Goal: Transaction & Acquisition: Obtain resource

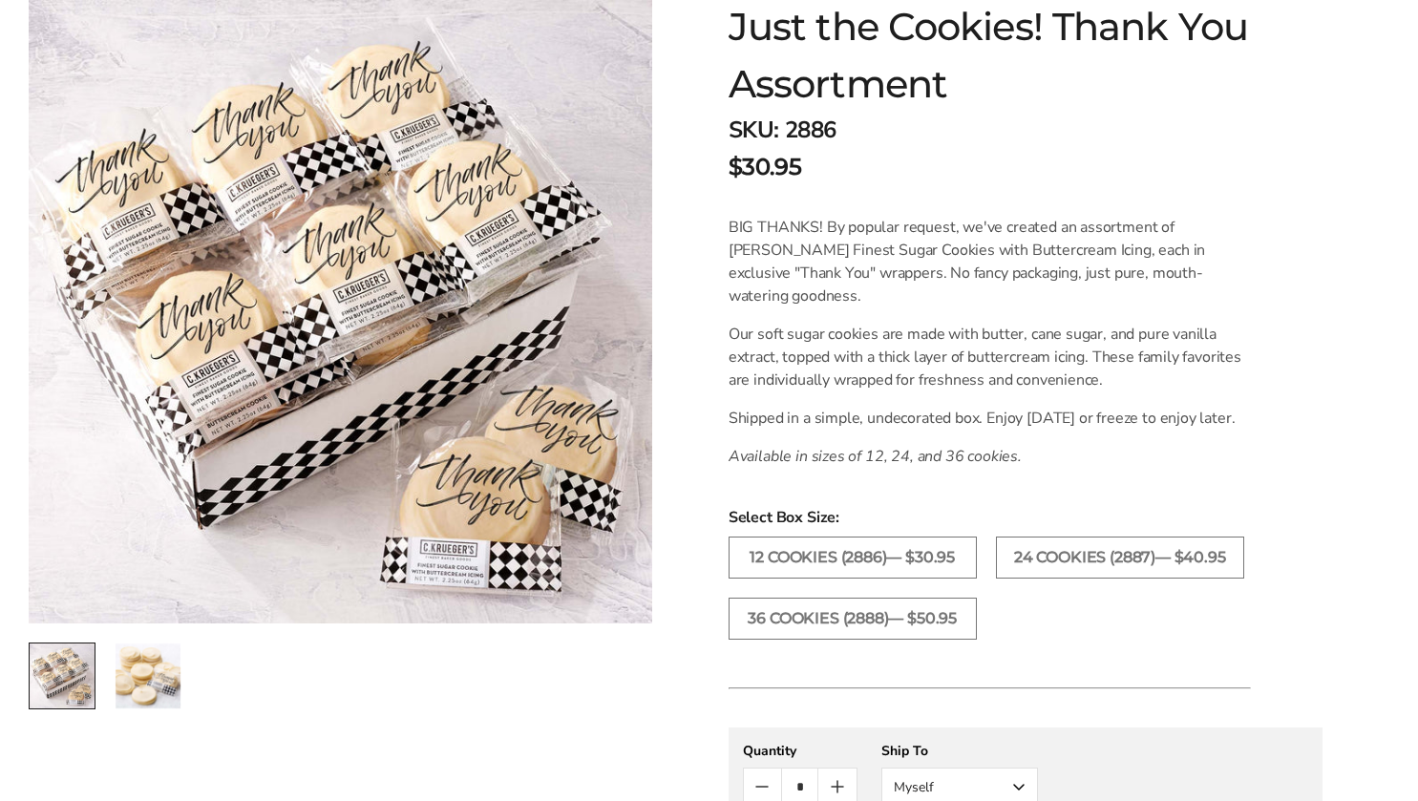
scroll to position [422, 0]
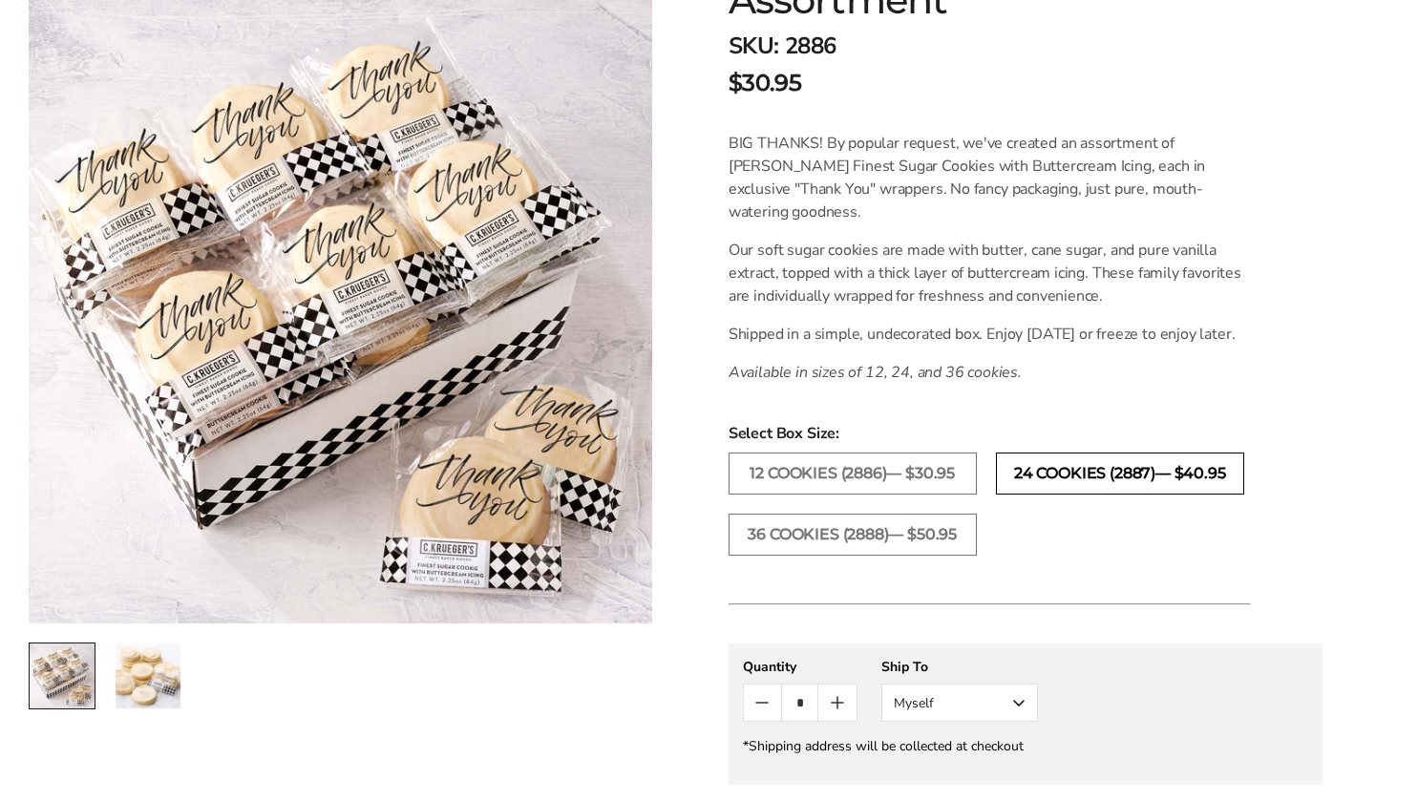
click at [1143, 495] on label "24 COOKIES (2887)— $40.95" at bounding box center [1120, 474] width 248 height 42
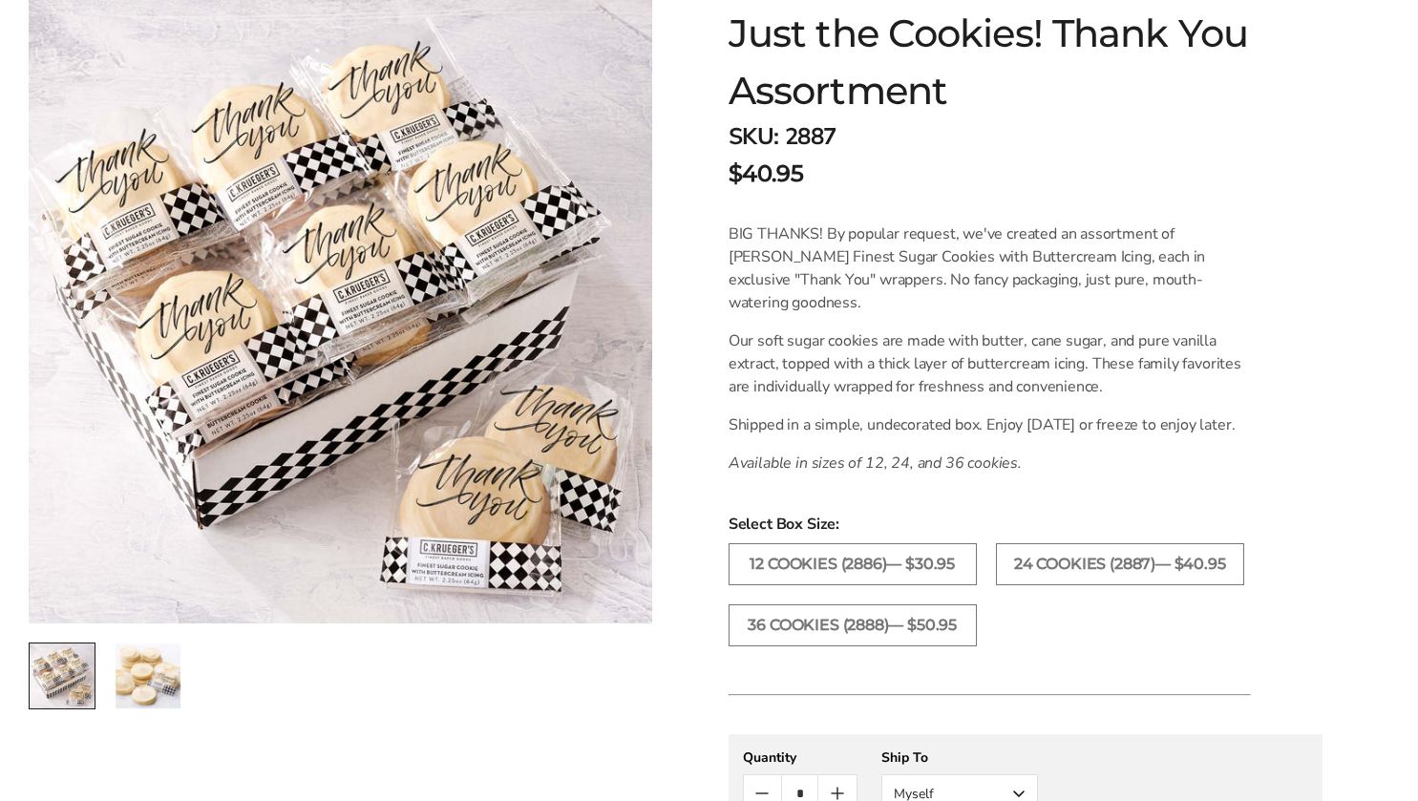
scroll to position [328, 0]
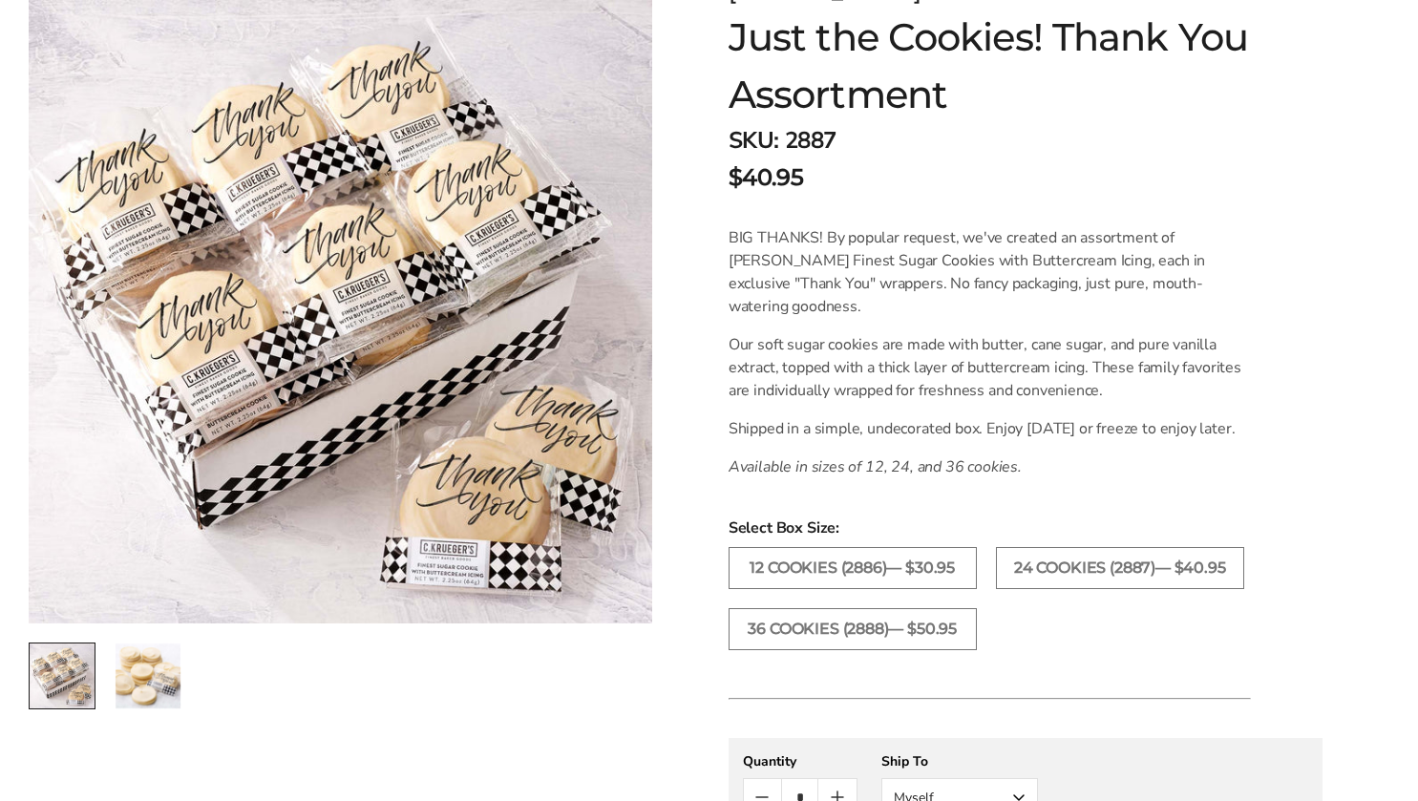
click at [138, 665] on img "2 / 2" at bounding box center [148, 676] width 65 height 65
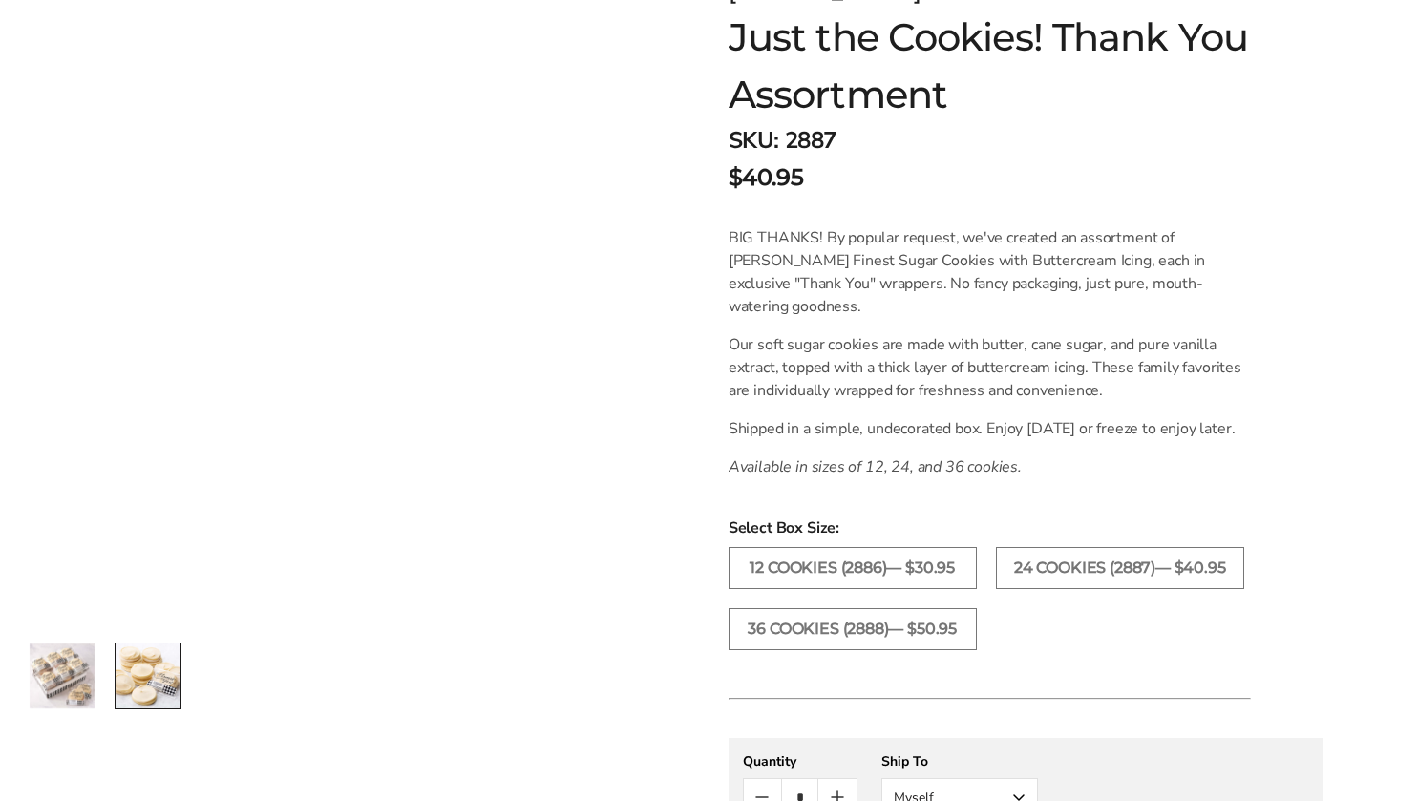
click at [65, 672] on img "1 / 2" at bounding box center [62, 676] width 65 height 65
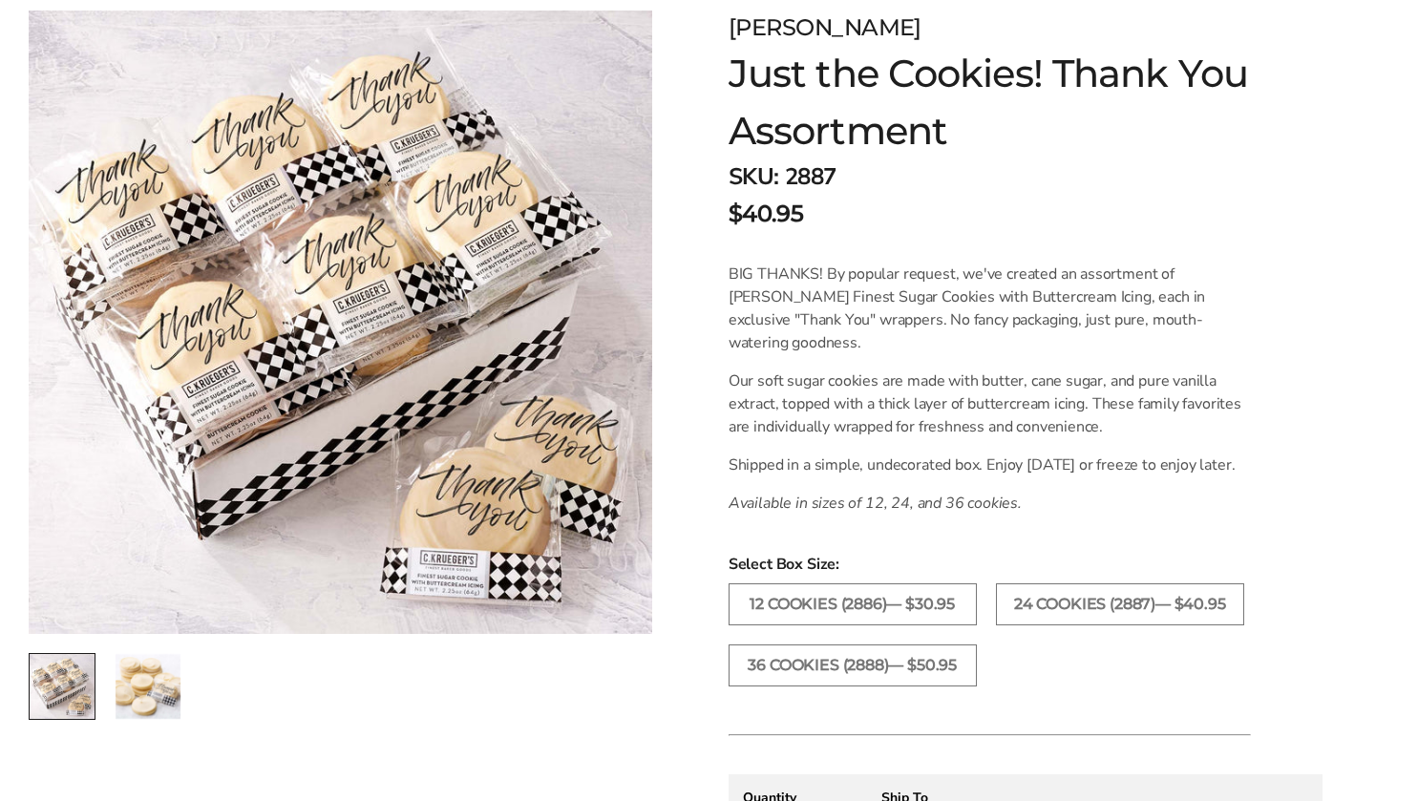
scroll to position [0, 0]
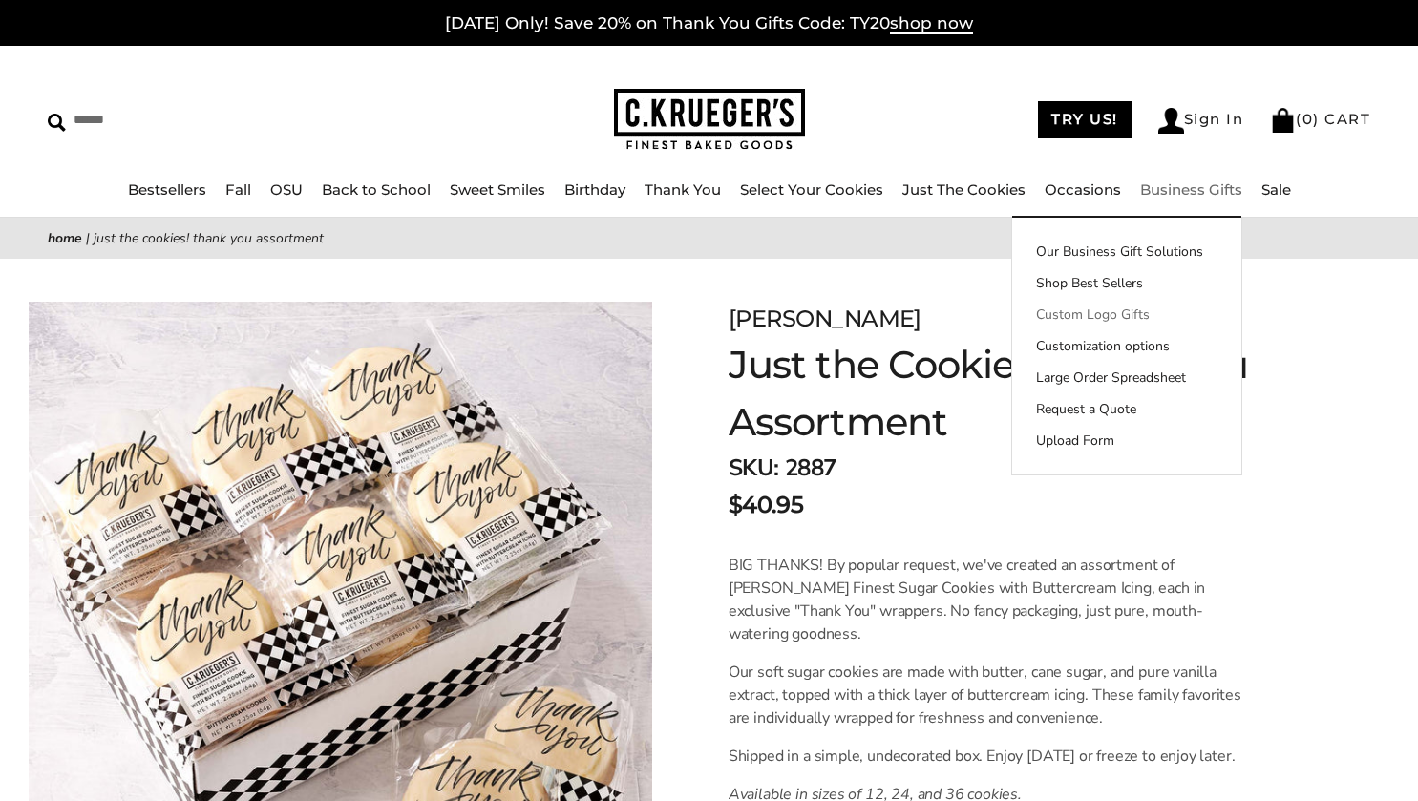
click at [1136, 309] on link "Custom Logo Gifts" at bounding box center [1126, 315] width 229 height 20
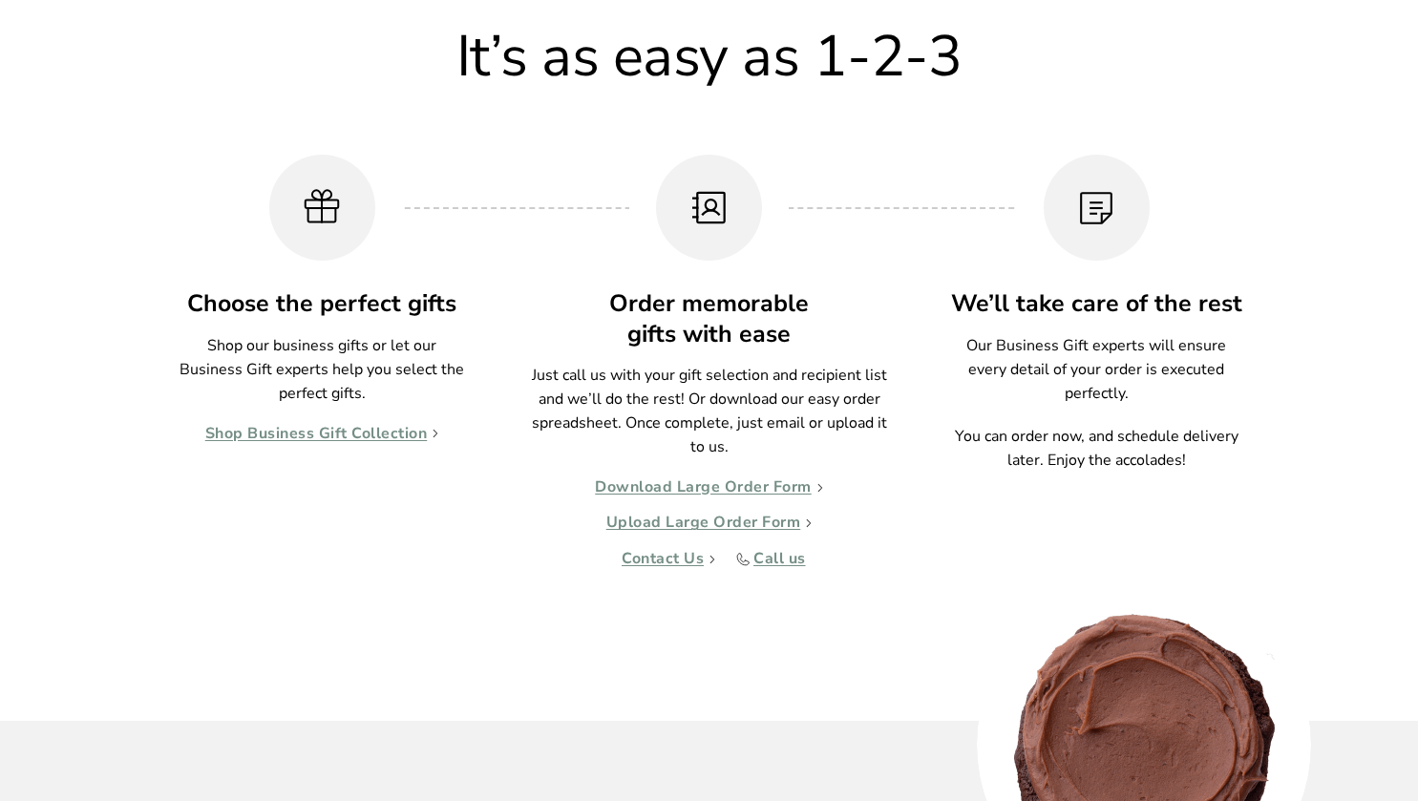
scroll to position [1761, 0]
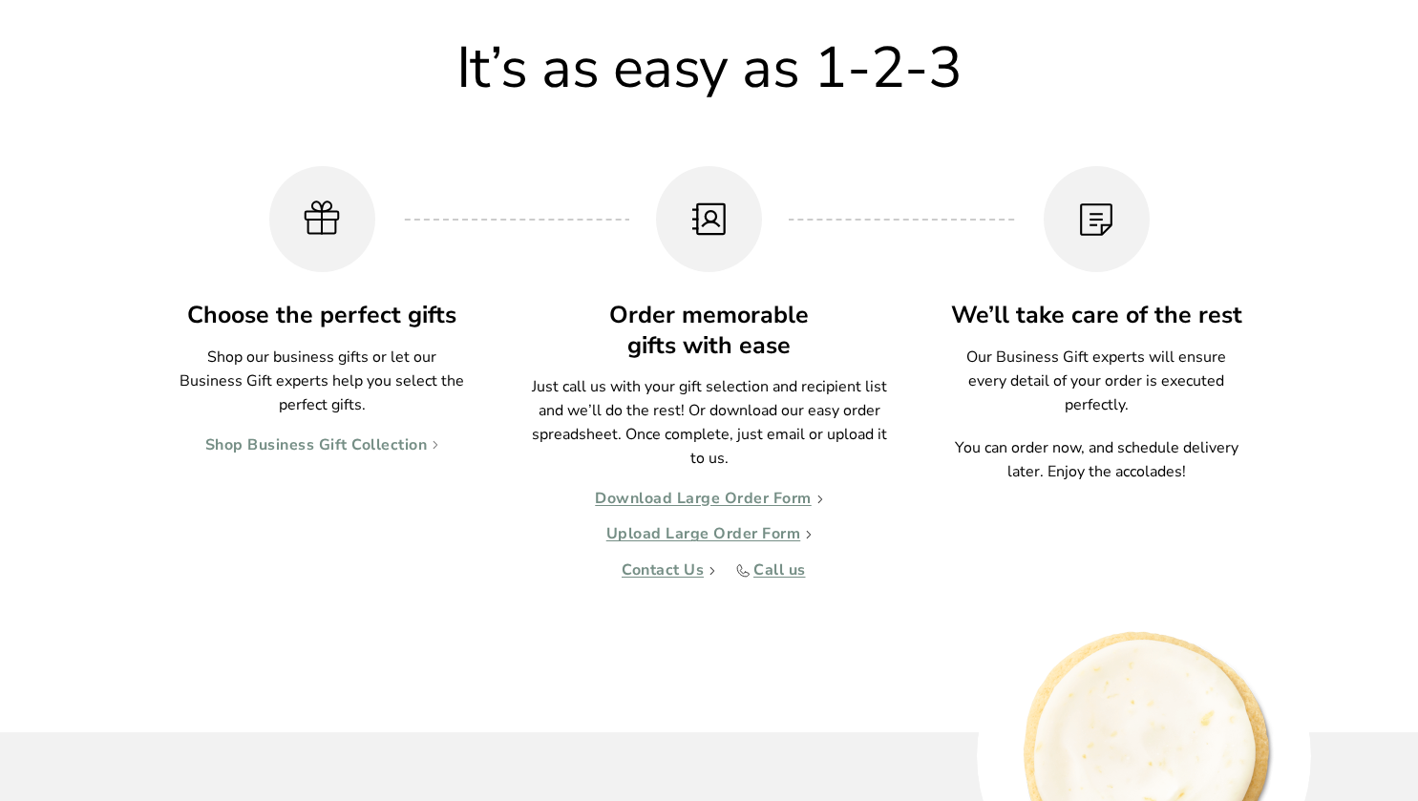
click at [401, 444] on link "Shop Business Gift Collection" at bounding box center [322, 445] width 234 height 19
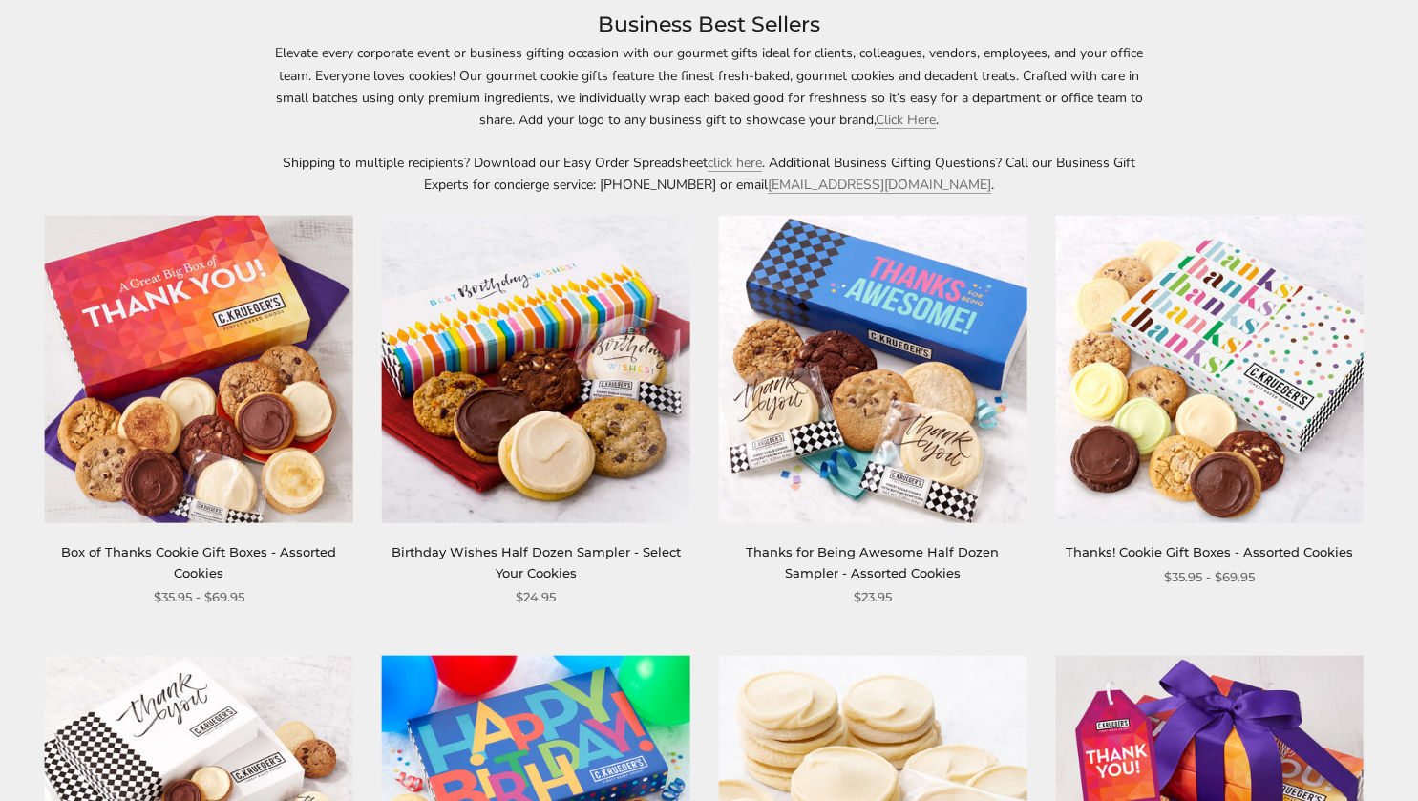
scroll to position [286, 0]
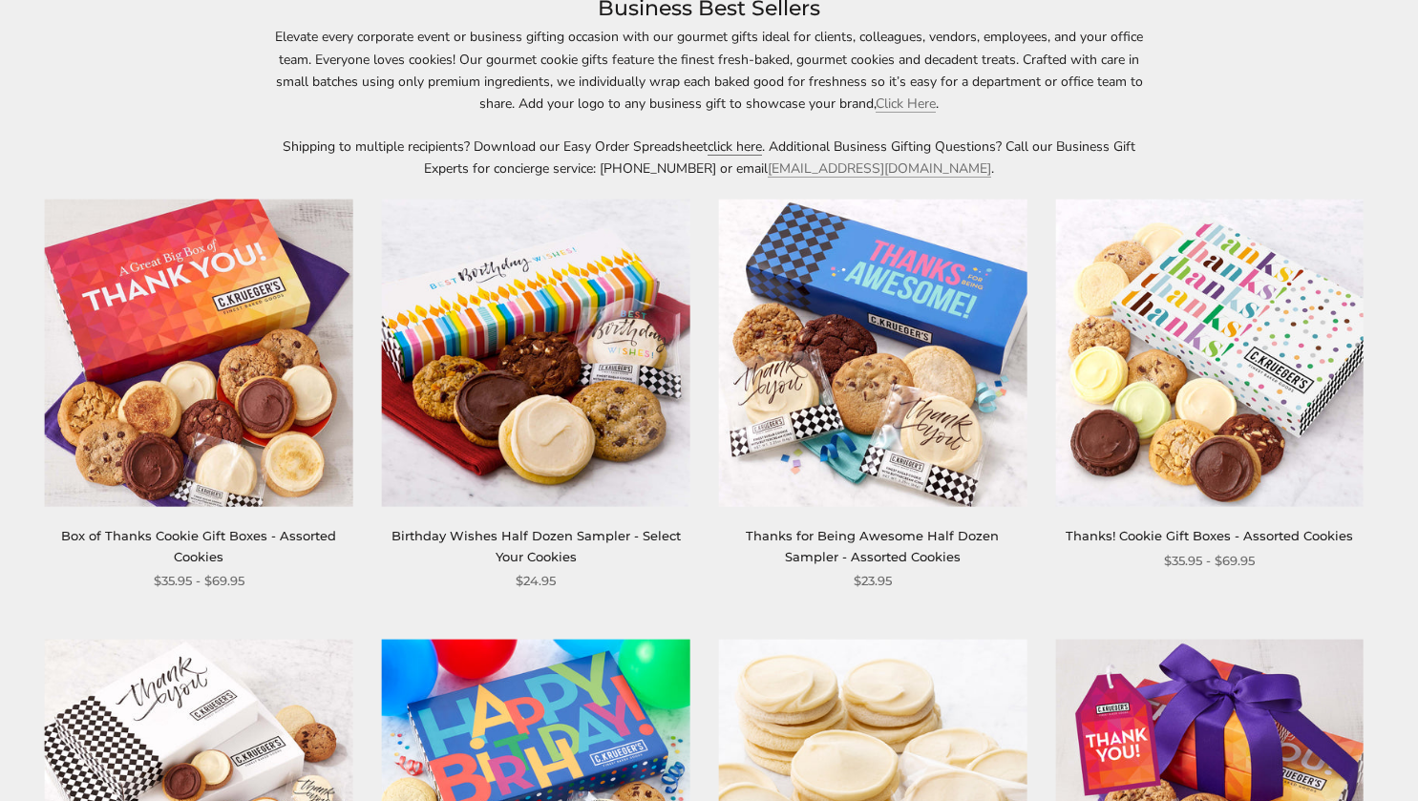
click at [741, 141] on link "click here" at bounding box center [735, 147] width 54 height 18
click at [899, 97] on link "Click Here" at bounding box center [906, 104] width 60 height 18
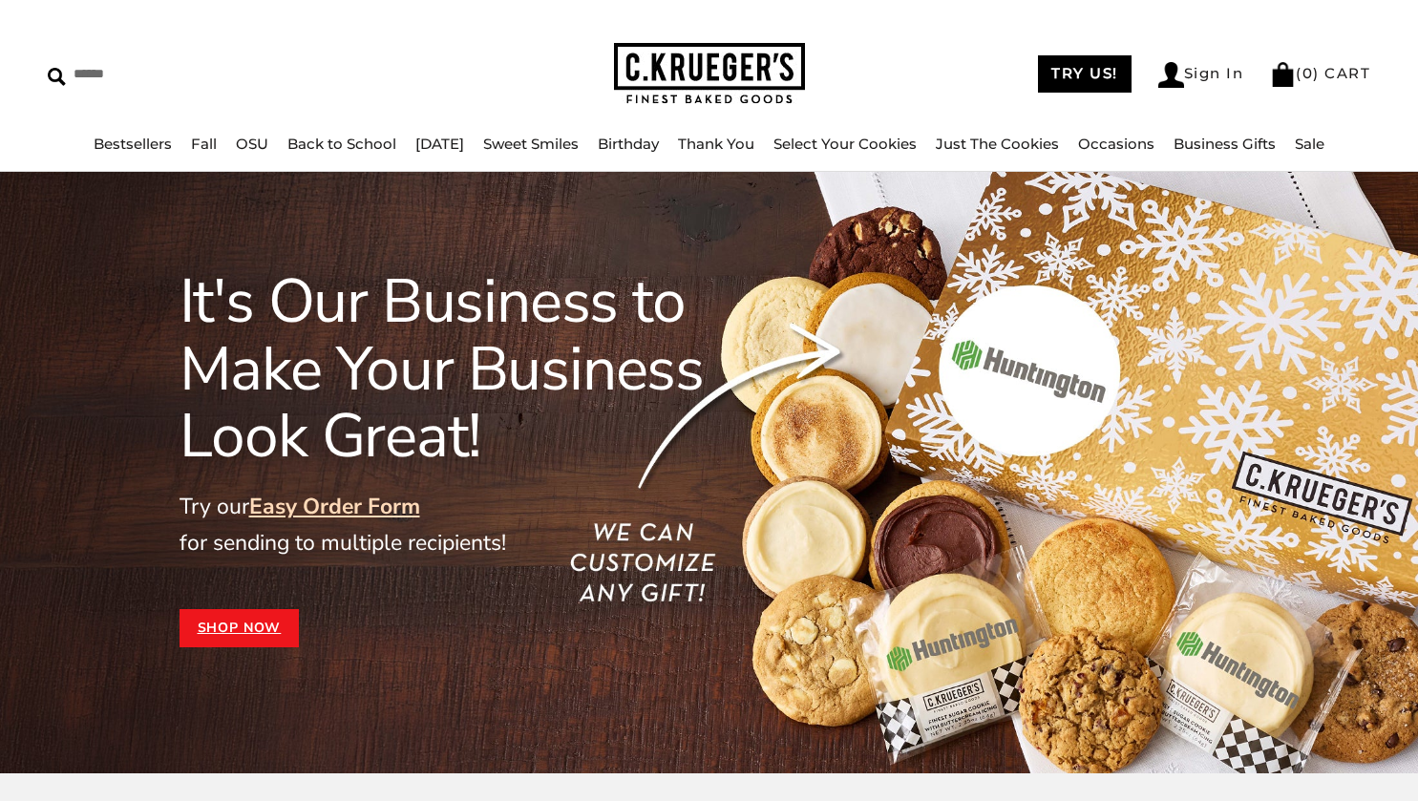
click at [372, 511] on link "Easy Order Form" at bounding box center [334, 507] width 171 height 30
